Goal: Information Seeking & Learning: Find specific fact

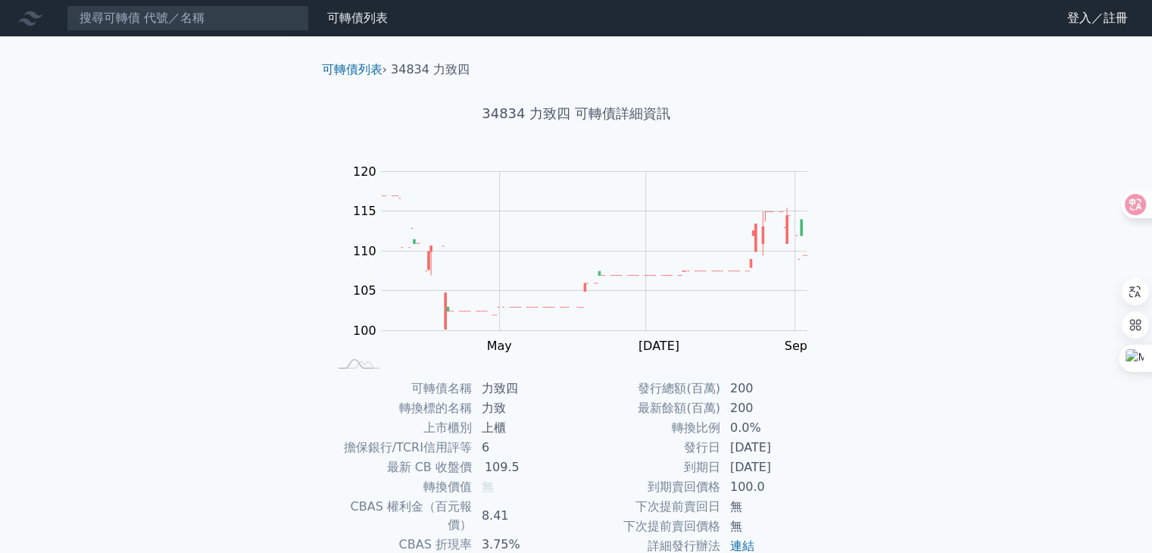
click at [145, 2] on nav "可轉債列表 財務數據 可轉債列表 財務數據 登入／註冊 登入／註冊" at bounding box center [576, 18] width 1152 height 36
click at [145, 16] on input at bounding box center [188, 18] width 242 height 26
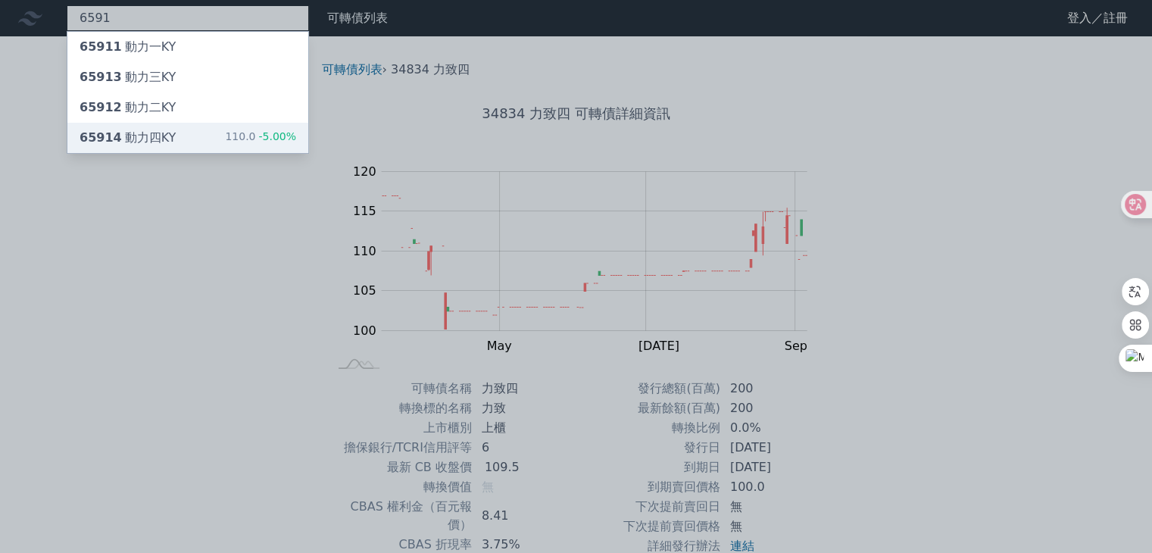
type input "6591"
click at [170, 126] on div "65914 動力四KY 110.0 -5.00%" at bounding box center [187, 138] width 241 height 30
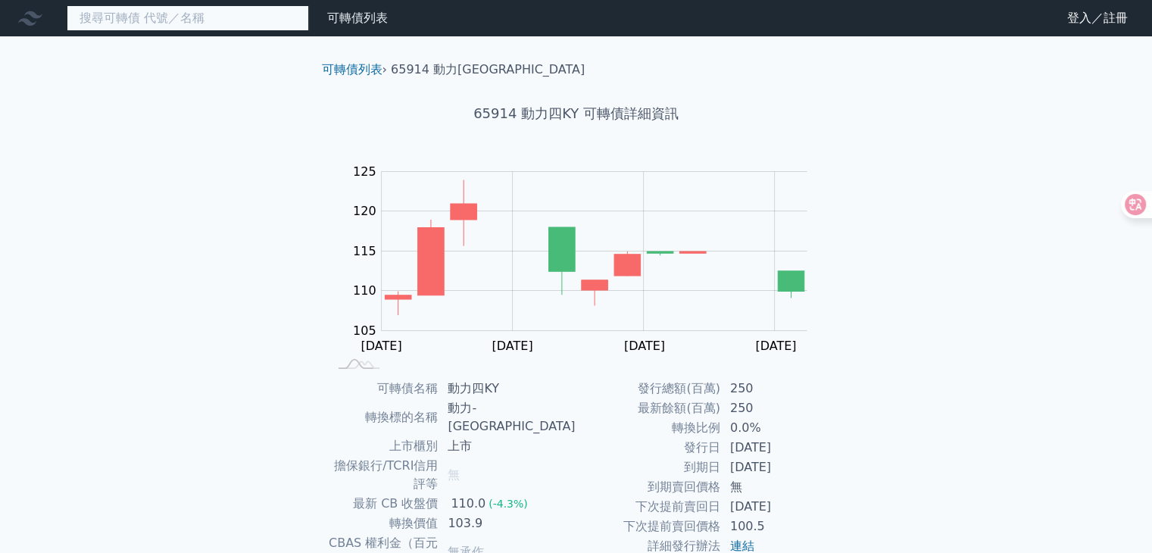
click at [201, 19] on input at bounding box center [188, 18] width 242 height 26
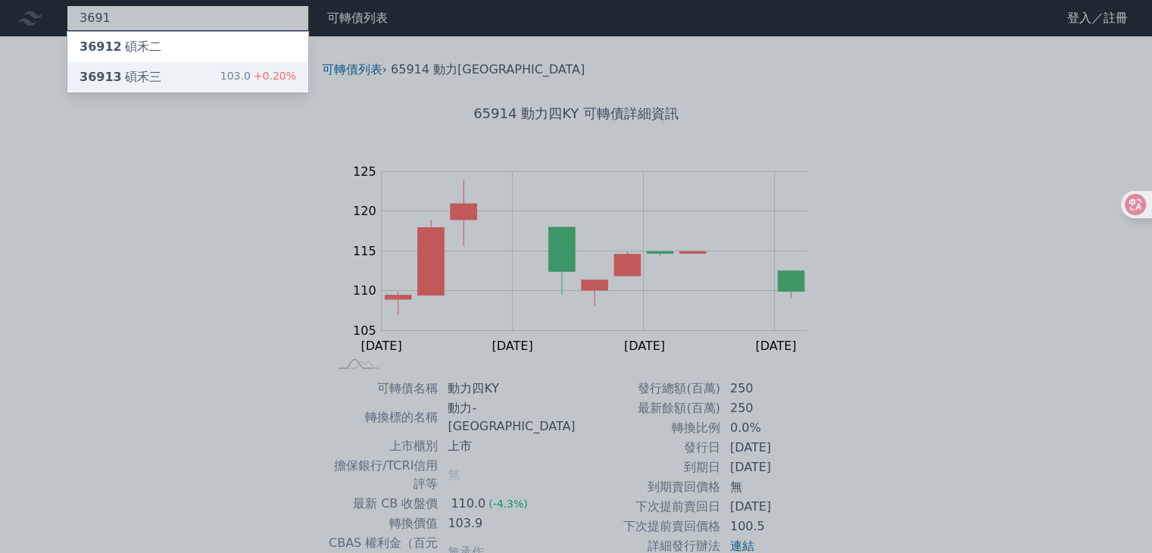
type input "3691"
click at [141, 87] on div "36913 碩禾三 103.0 +0.20%" at bounding box center [187, 77] width 241 height 30
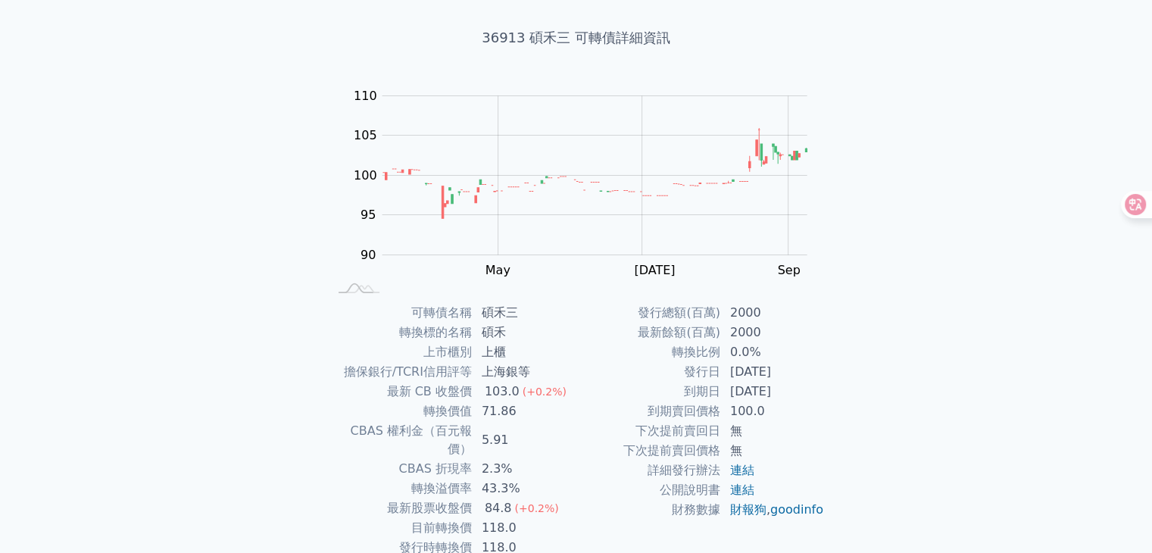
scroll to position [148, 0]
